Goal: Navigation & Orientation: Understand site structure

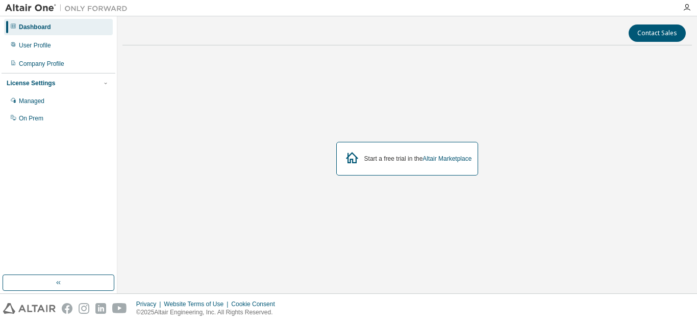
click at [28, 303] on img at bounding box center [29, 308] width 53 height 11
click at [40, 7] on img at bounding box center [69, 8] width 128 height 10
